Goal: Navigation & Orientation: Find specific page/section

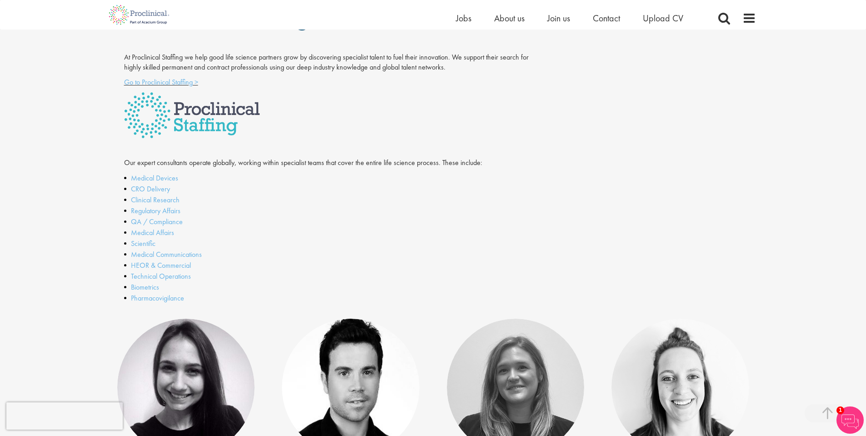
scroll to position [182, 0]
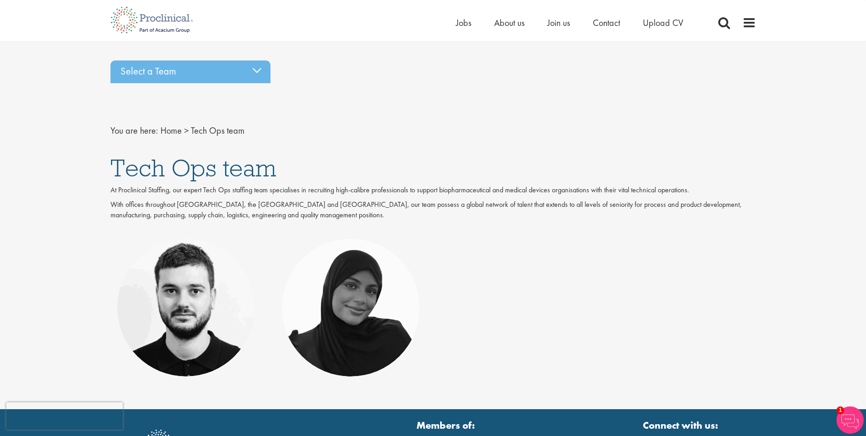
scroll to position [114, 0]
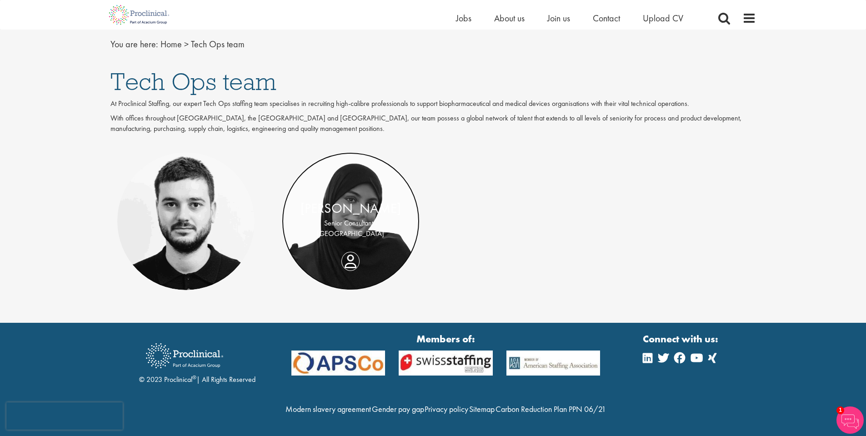
click at [374, 184] on link at bounding box center [351, 221] width 138 height 138
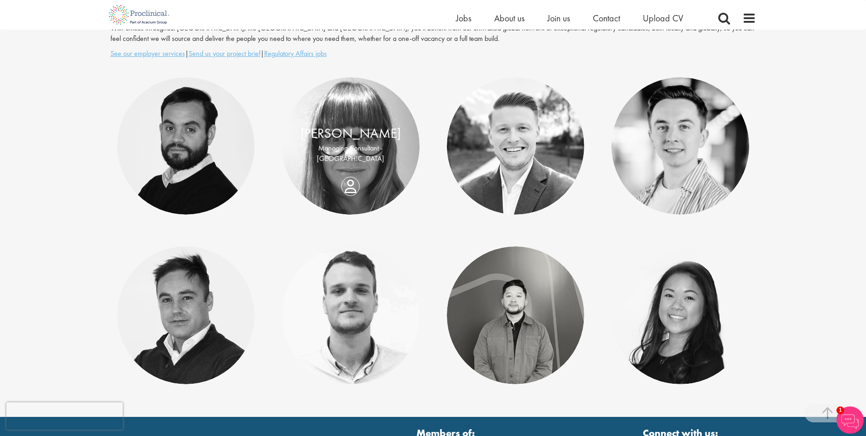
scroll to position [227, 0]
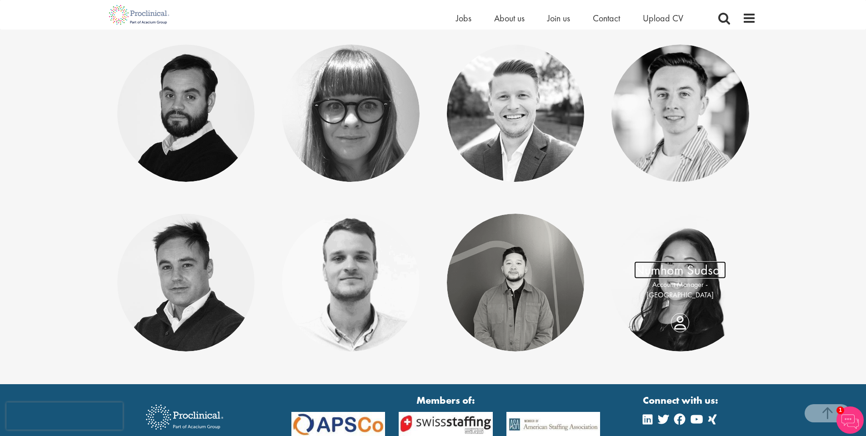
click at [686, 271] on link "Numhom Sudsok" at bounding box center [680, 269] width 92 height 17
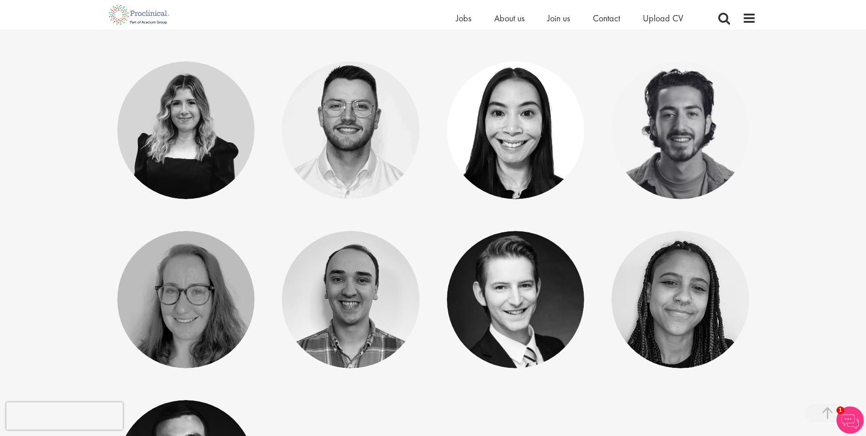
scroll to position [364, 0]
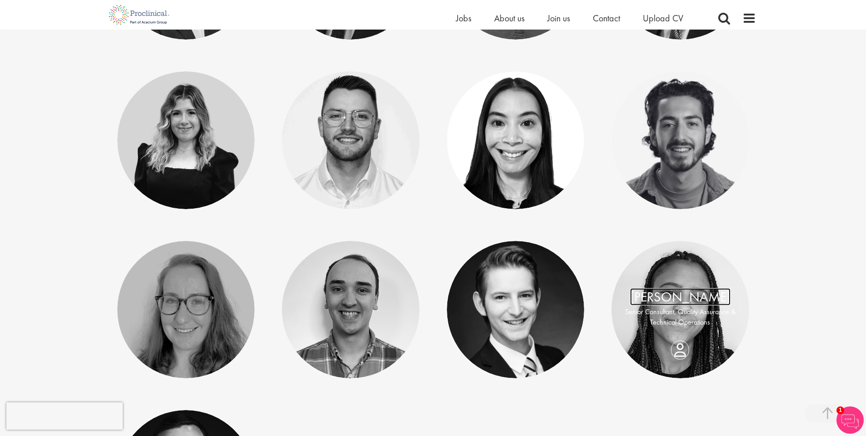
click at [673, 297] on link "[PERSON_NAME]" at bounding box center [680, 296] width 100 height 17
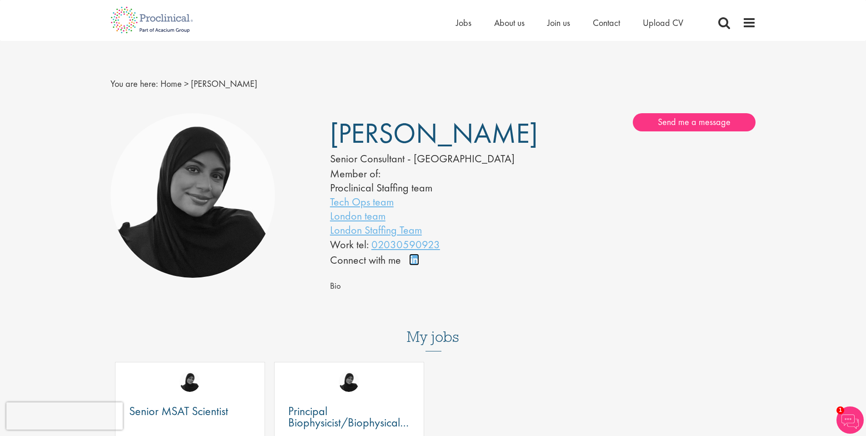
click at [413, 264] on link "Connect on LinkedIn" at bounding box center [417, 264] width 16 height 0
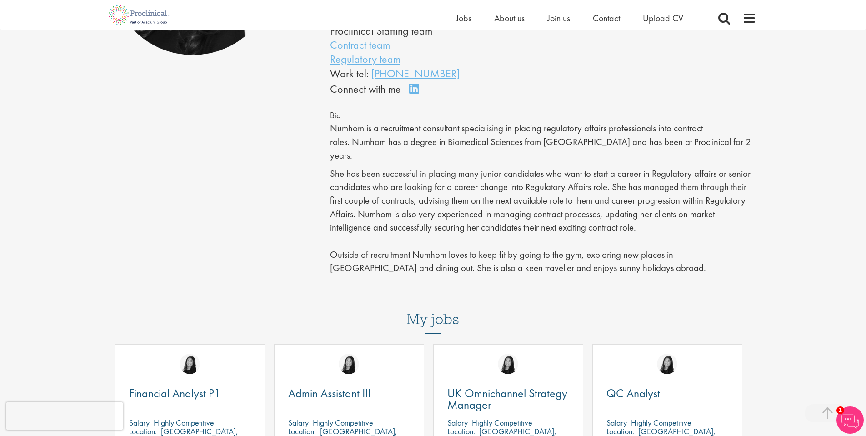
scroll to position [500, 0]
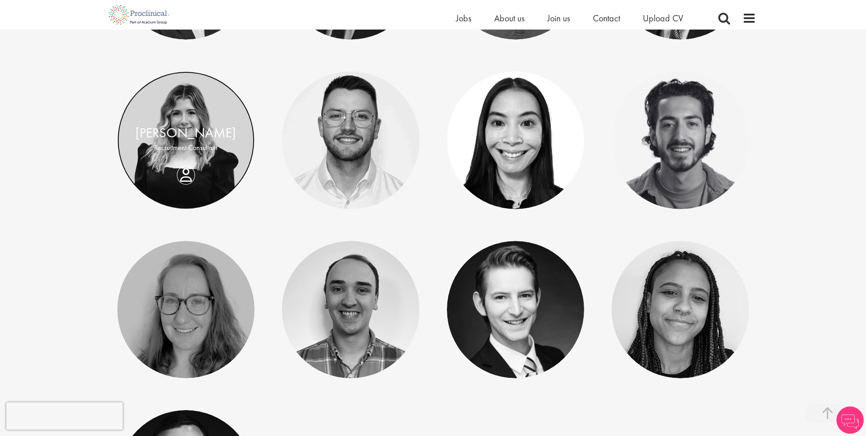
click at [187, 121] on link at bounding box center [186, 140] width 138 height 138
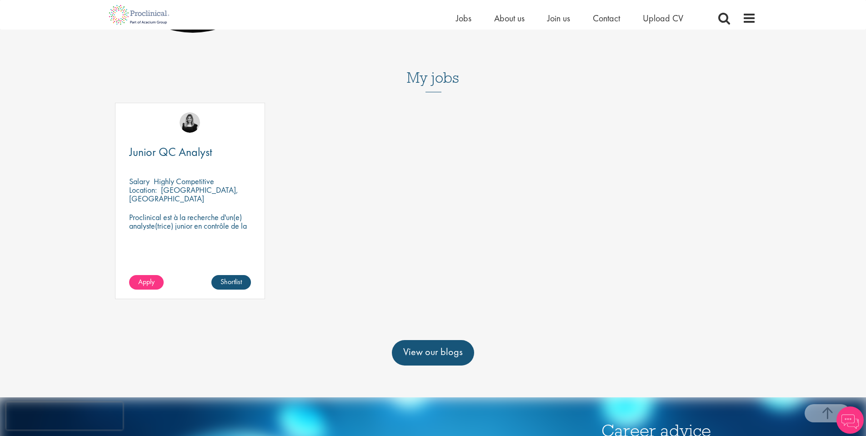
scroll to position [409, 0]
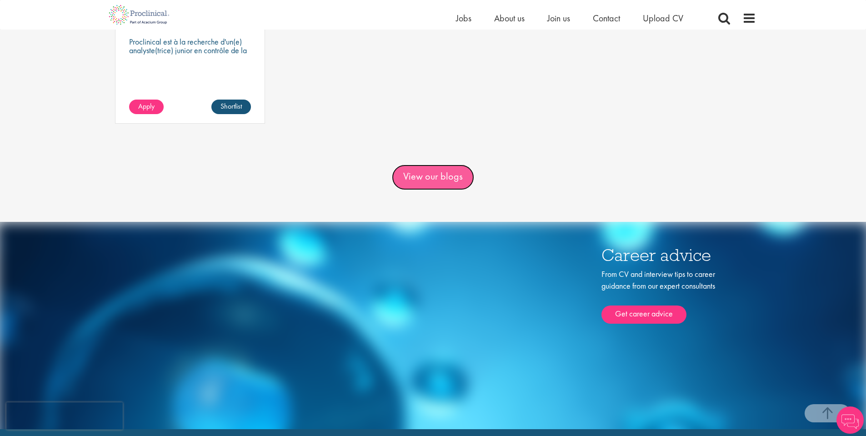
click at [445, 178] on link "View our blogs" at bounding box center [433, 177] width 82 height 25
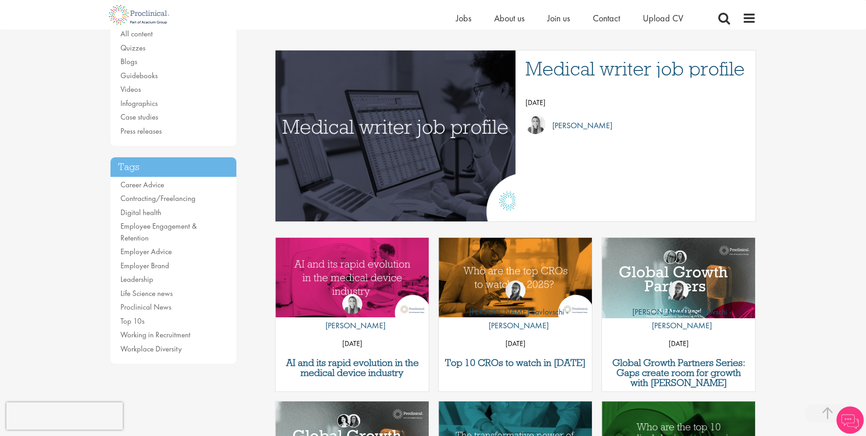
scroll to position [227, 0]
